Goal: Submit feedback/report problem

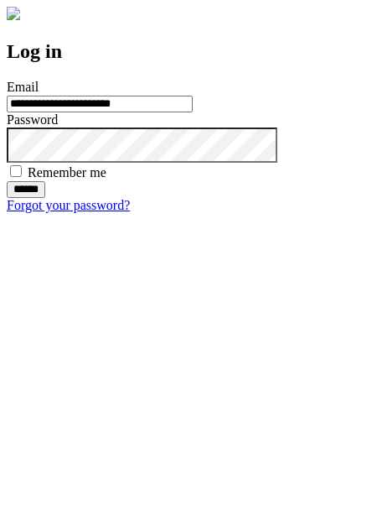
type input "**********"
click at [45, 198] on input "******" at bounding box center [26, 189] width 39 height 17
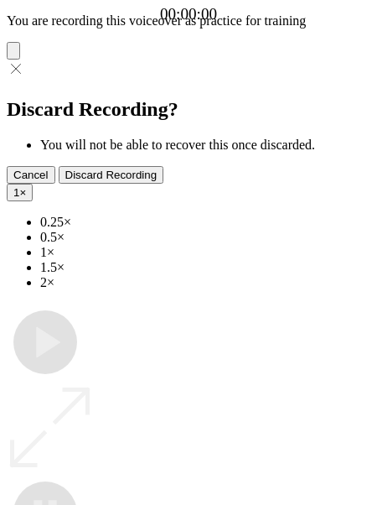
type input "**********"
